Goal: Navigation & Orientation: Find specific page/section

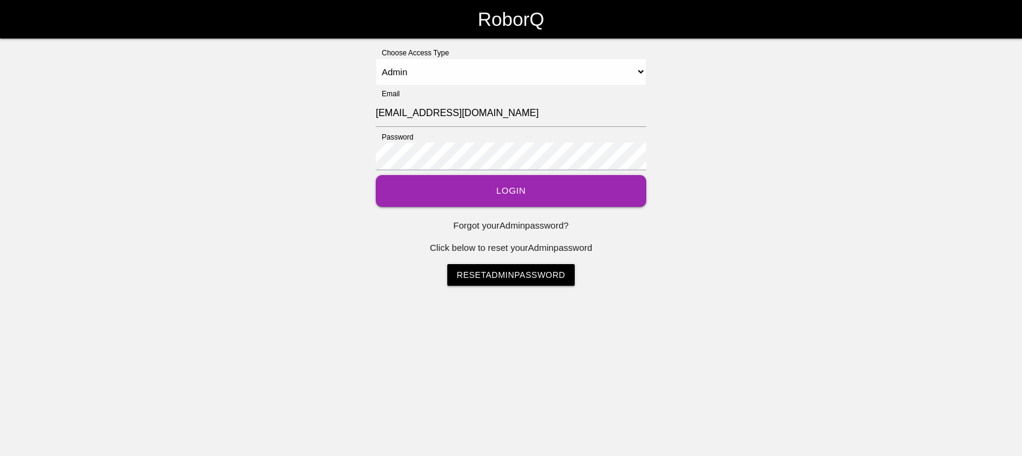
select select "Admin"
click at [518, 194] on button "Login" at bounding box center [511, 191] width 271 height 32
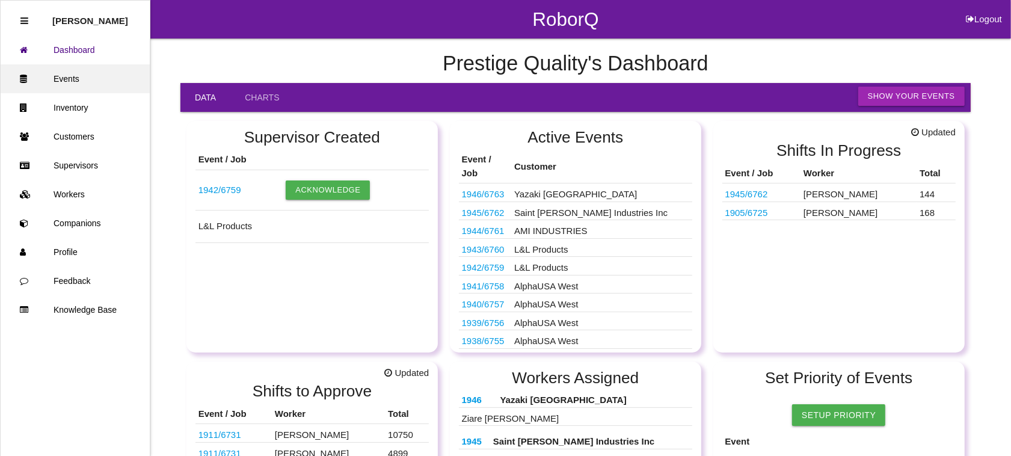
click at [79, 82] on link "Events" at bounding box center [75, 78] width 149 height 29
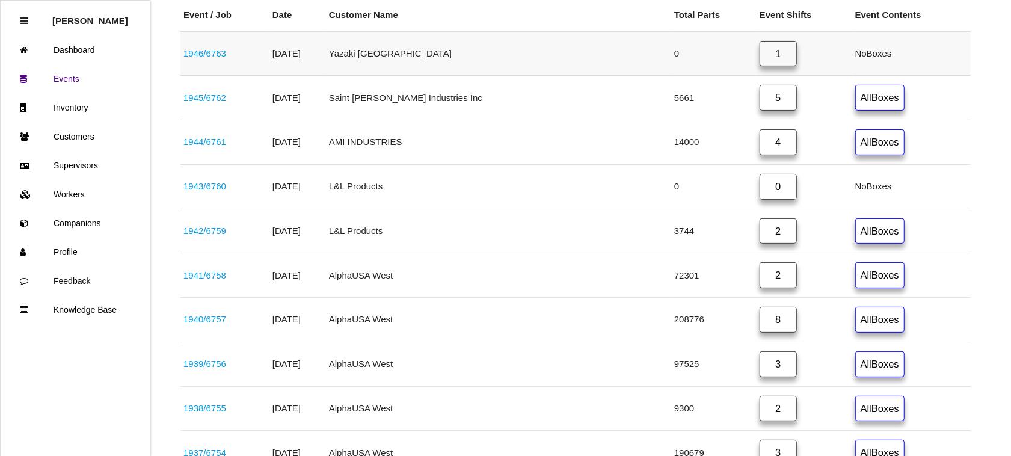
scroll to position [301, 0]
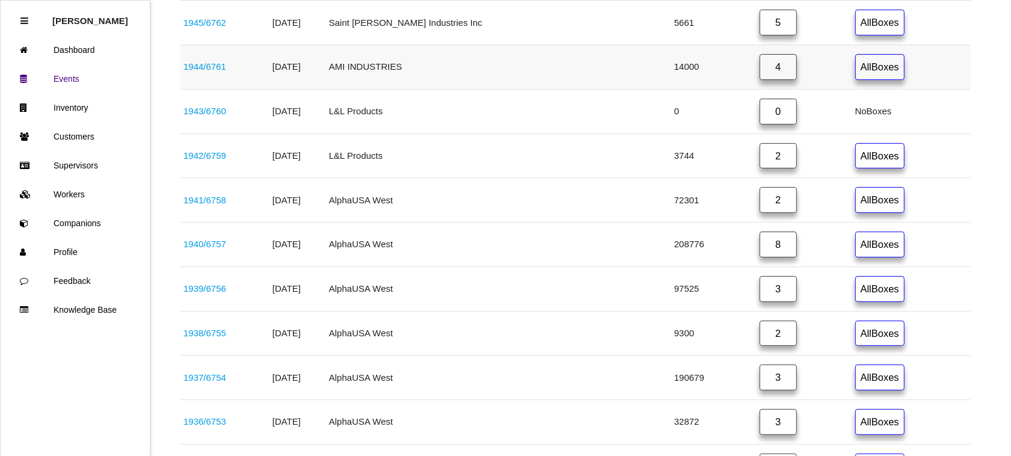
click at [760, 69] on link "4" at bounding box center [778, 67] width 37 height 26
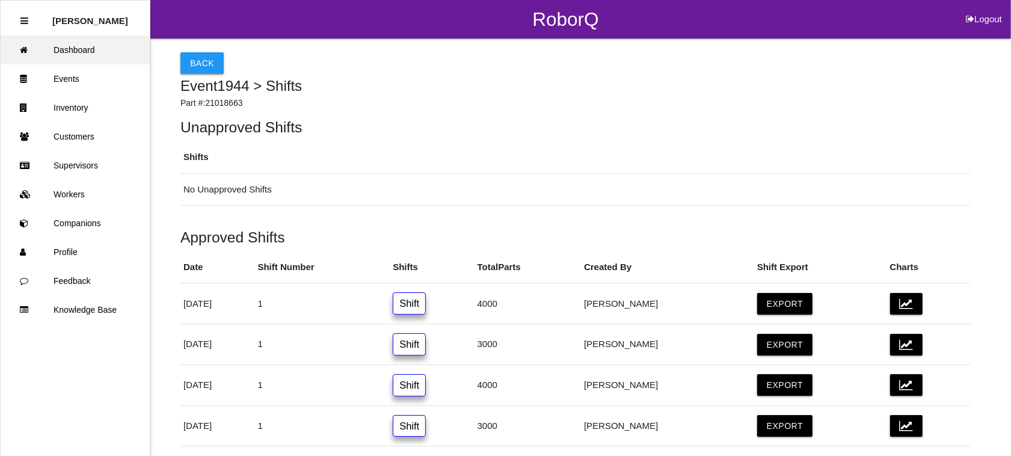
click at [95, 46] on link "Dashboard" at bounding box center [75, 49] width 149 height 29
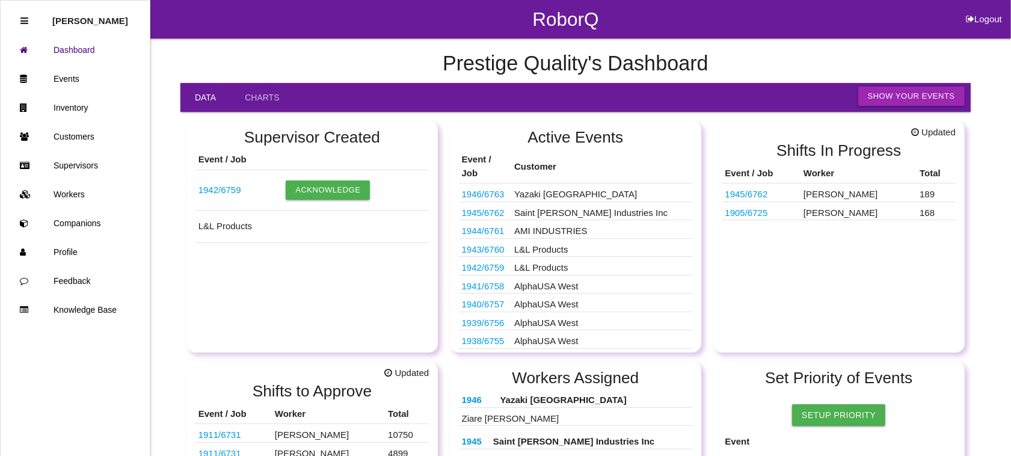
click at [979, 9] on button "Logout" at bounding box center [984, 4] width 54 height 9
select select "Admin"
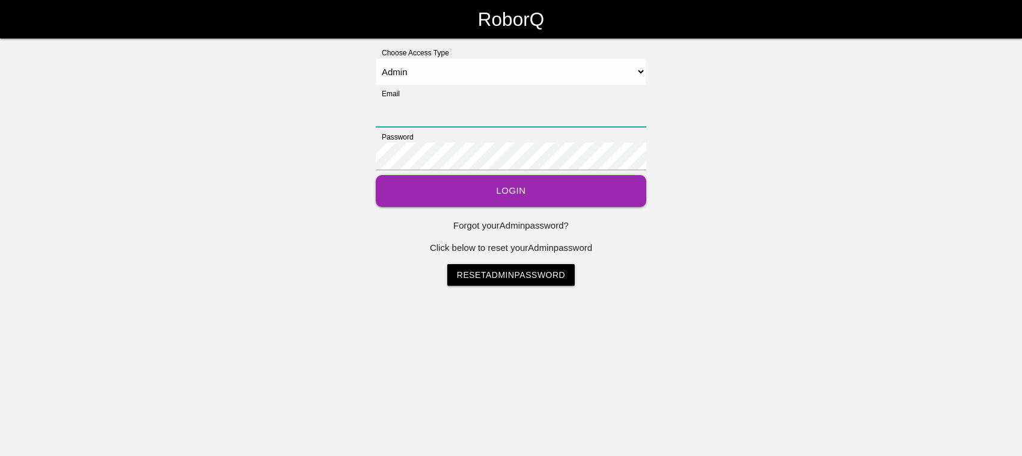
type input "[EMAIL_ADDRESS][DOMAIN_NAME]"
